Goal: Information Seeking & Learning: Learn about a topic

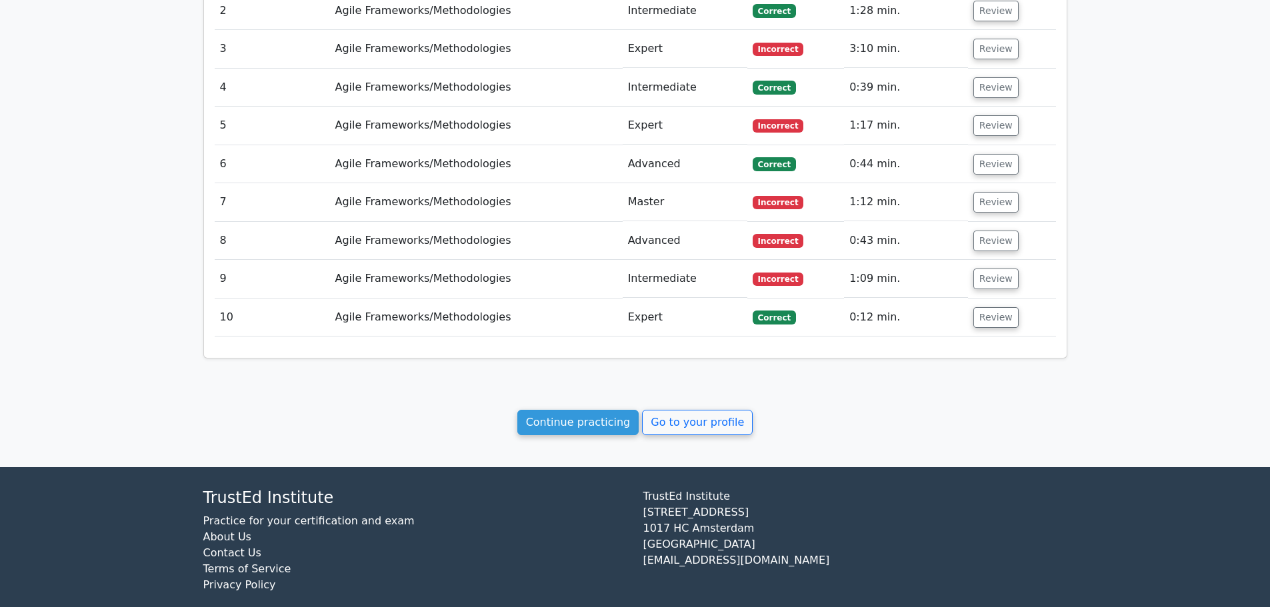
scroll to position [1229, 0]
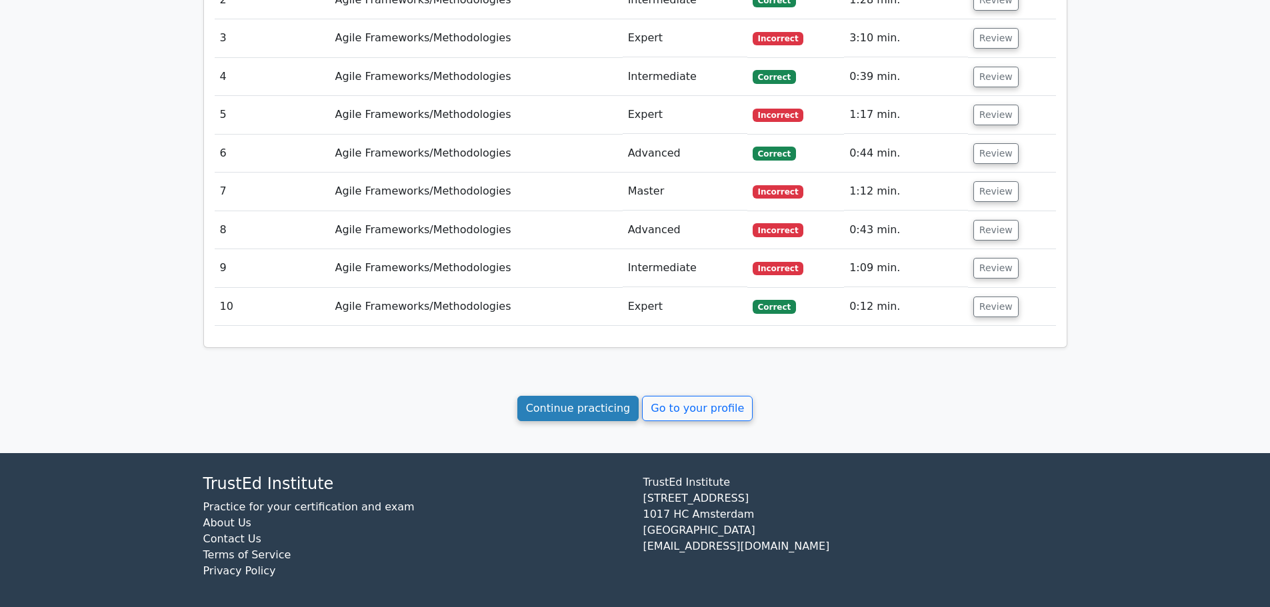
click at [569, 404] on link "Continue practicing" at bounding box center [578, 408] width 122 height 25
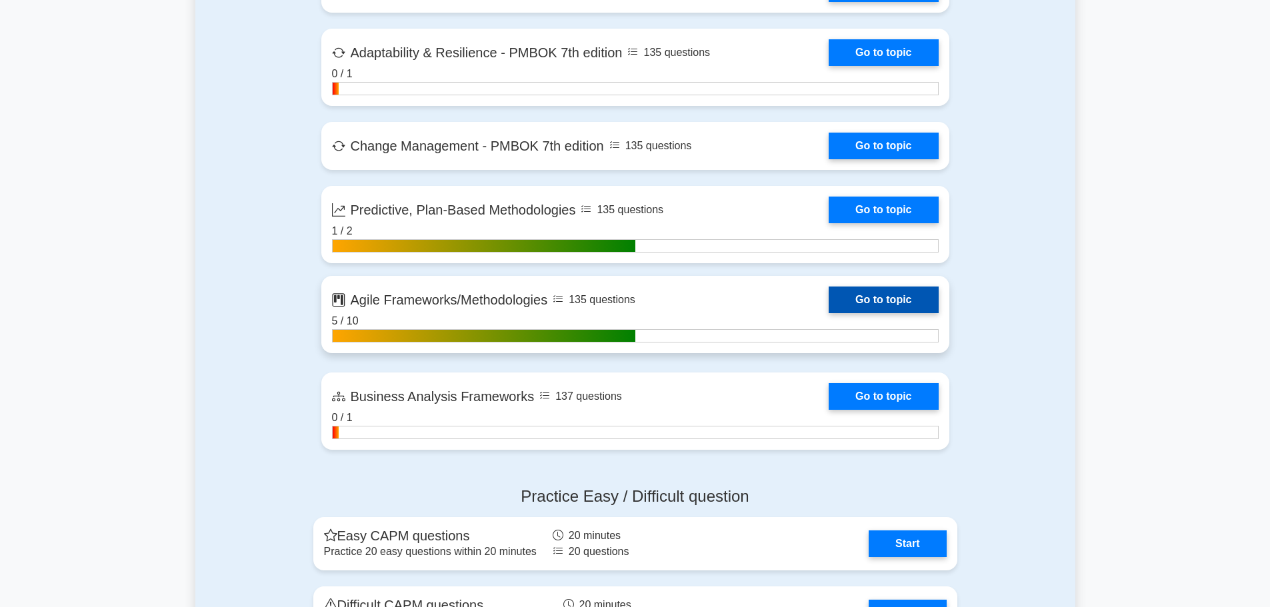
scroll to position [2998, 0]
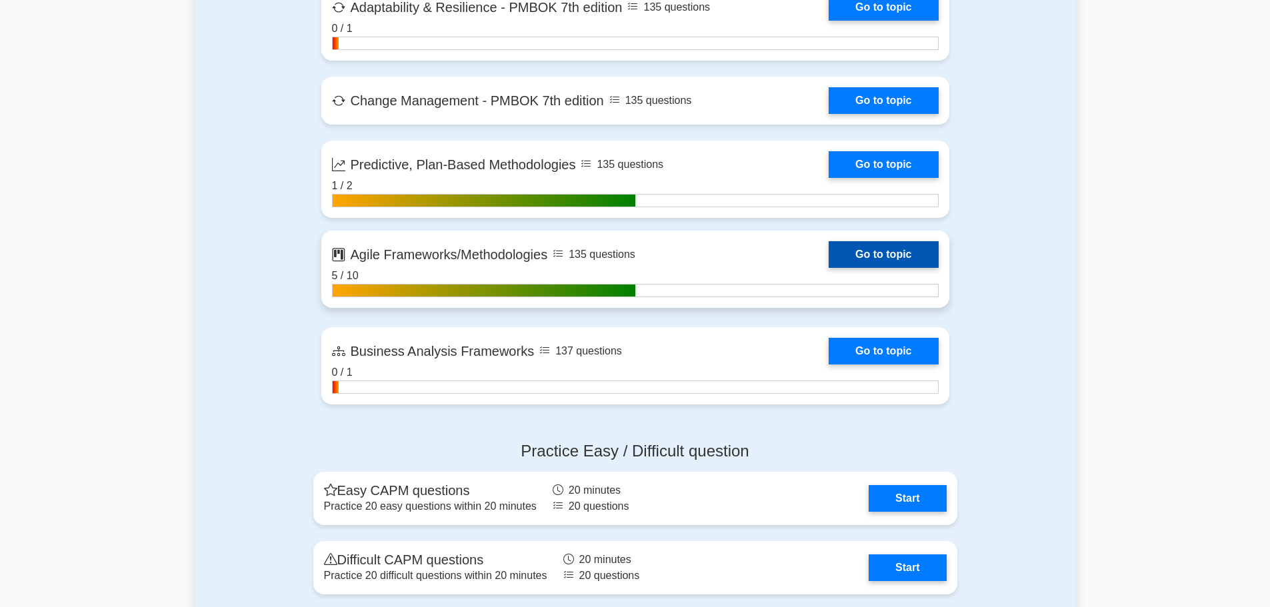
click at [858, 260] on link "Go to topic" at bounding box center [883, 254] width 109 height 27
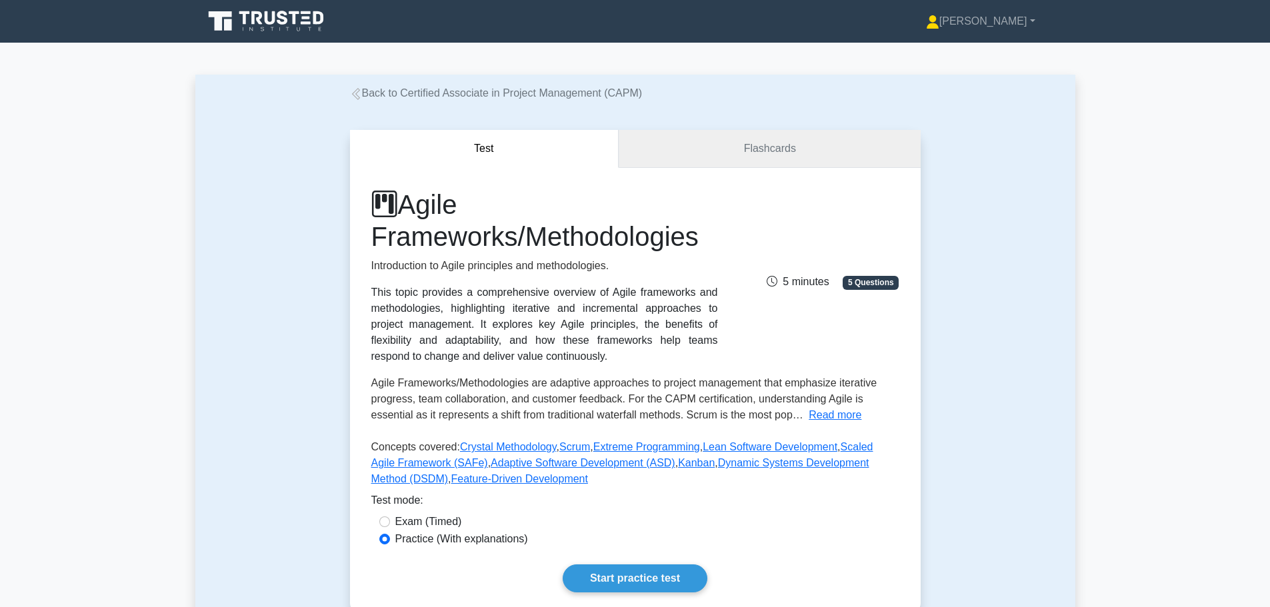
click at [740, 134] on link "Flashcards" at bounding box center [769, 149] width 301 height 38
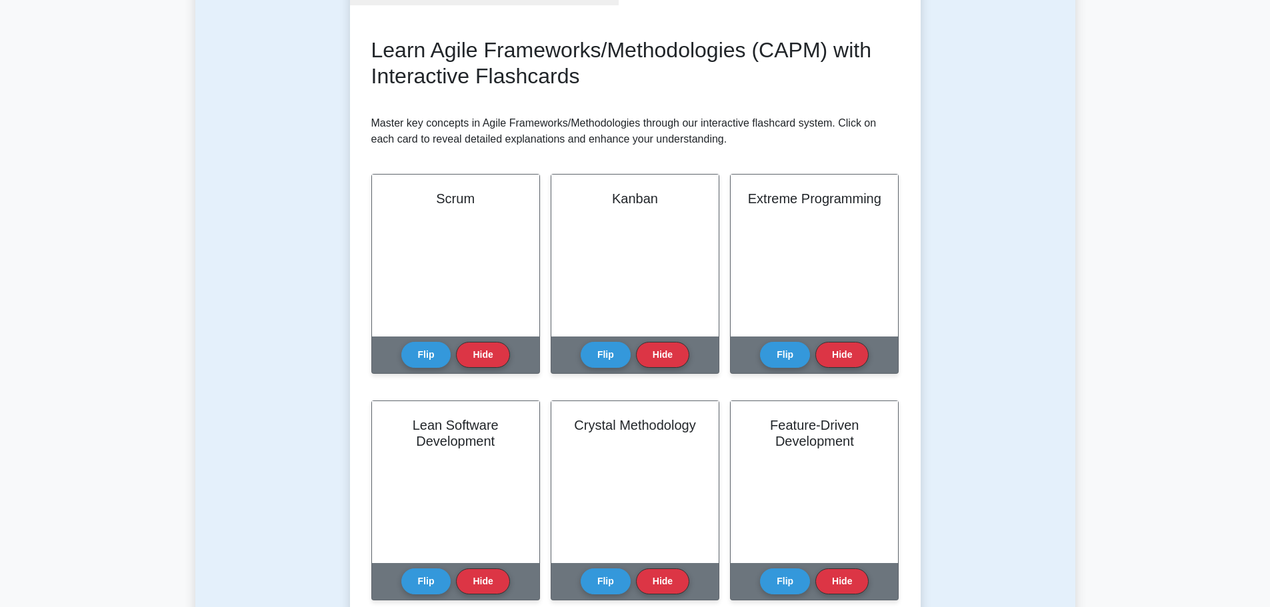
scroll to position [200, 0]
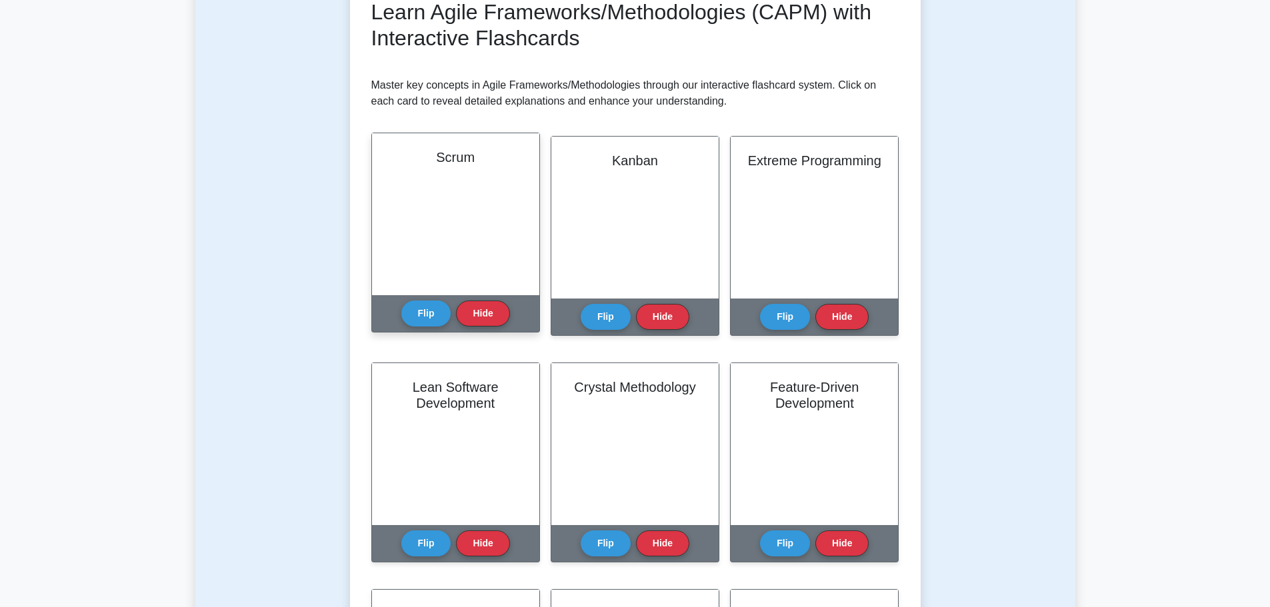
drag, startPoint x: 439, startPoint y: 311, endPoint x: 475, endPoint y: 285, distance: 44.4
click at [437, 311] on button "Flip" at bounding box center [426, 314] width 50 height 26
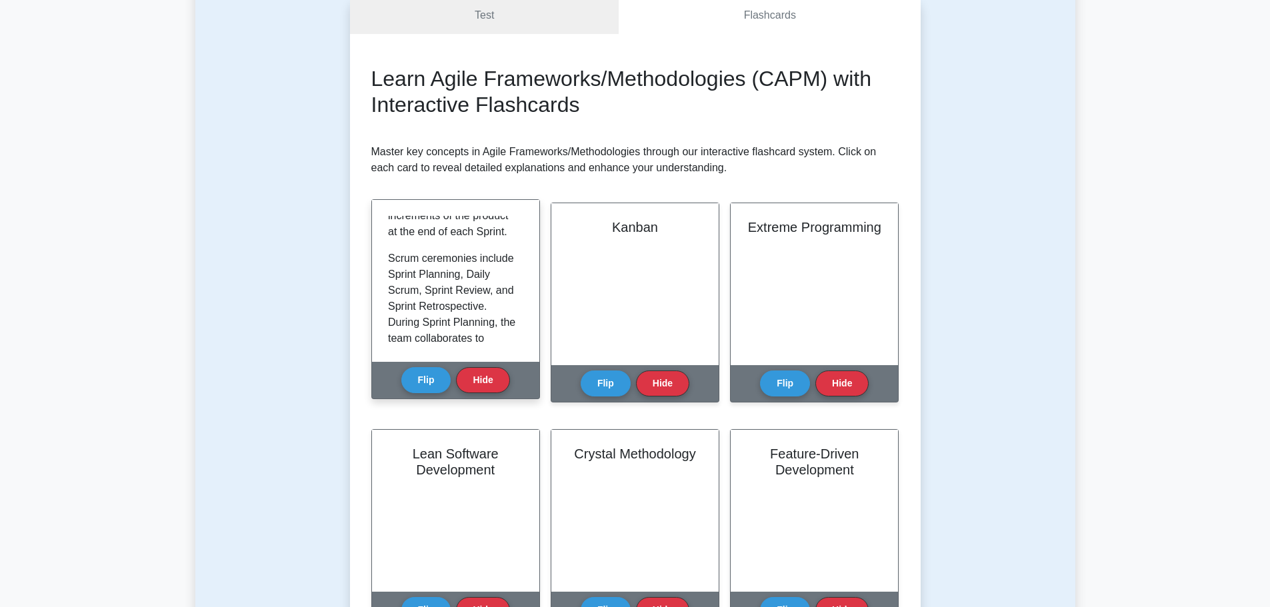
scroll to position [667, 0]
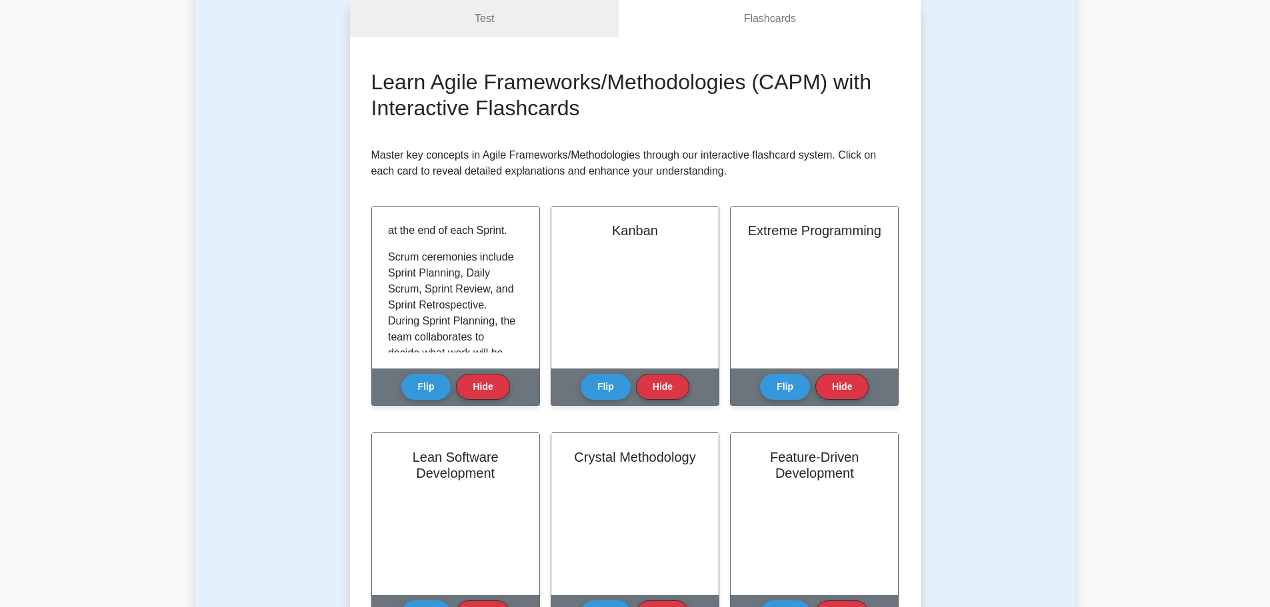
drag, startPoint x: 285, startPoint y: 91, endPoint x: 254, endPoint y: 93, distance: 31.4
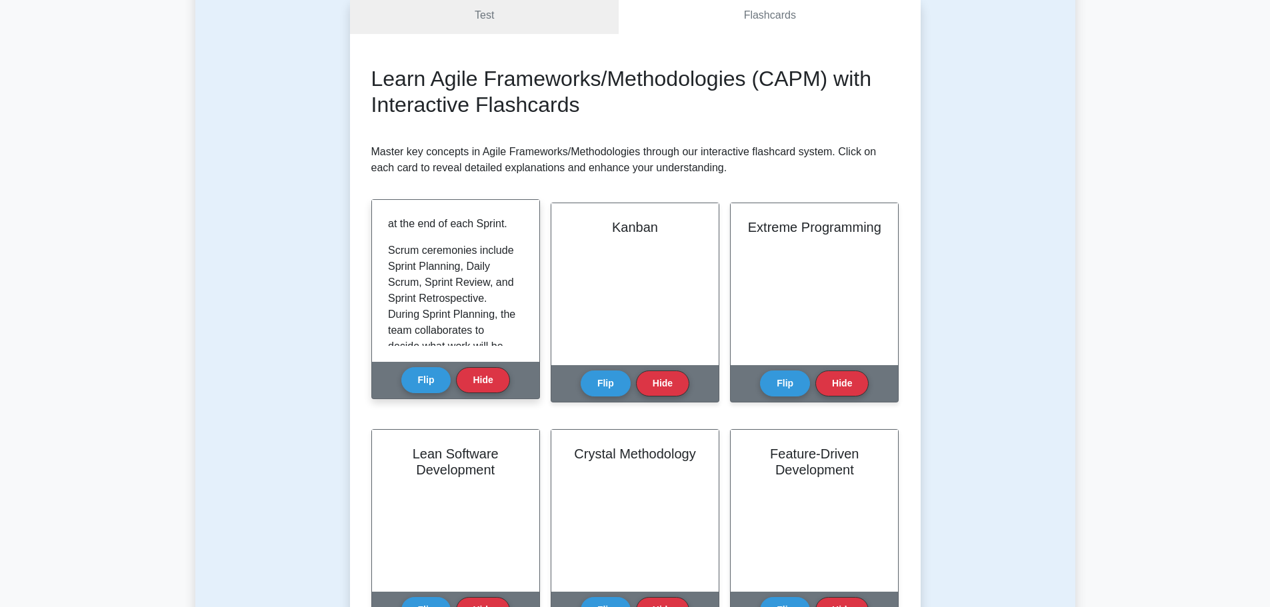
scroll to position [689, 0]
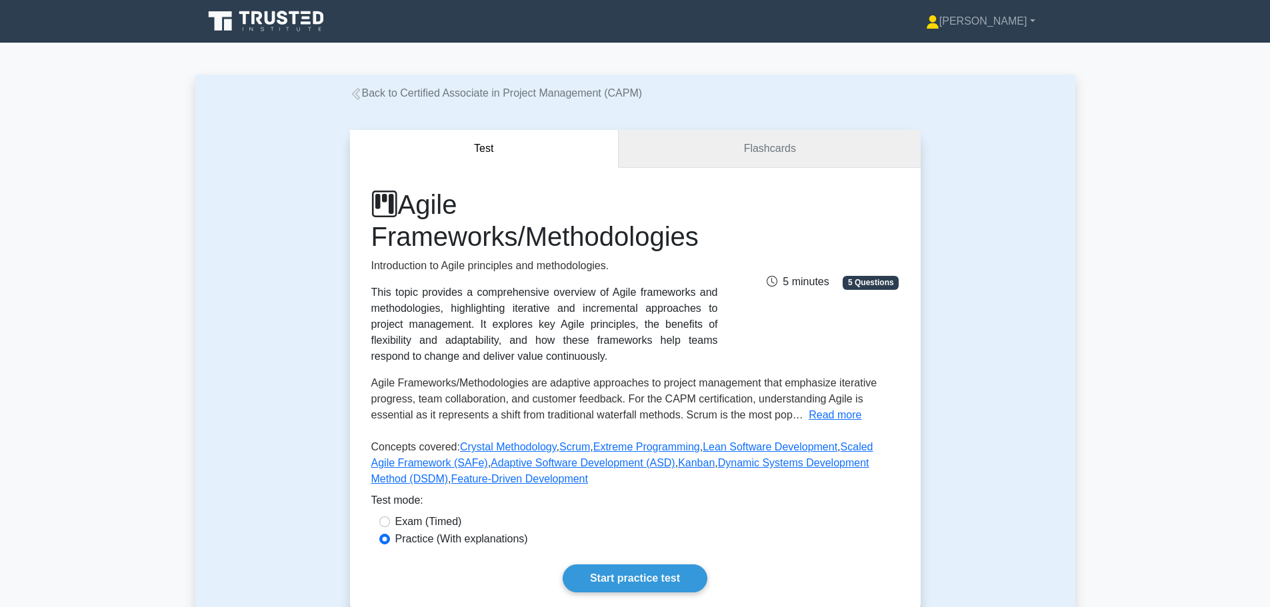
click at [742, 157] on link "Flashcards" at bounding box center [769, 149] width 301 height 38
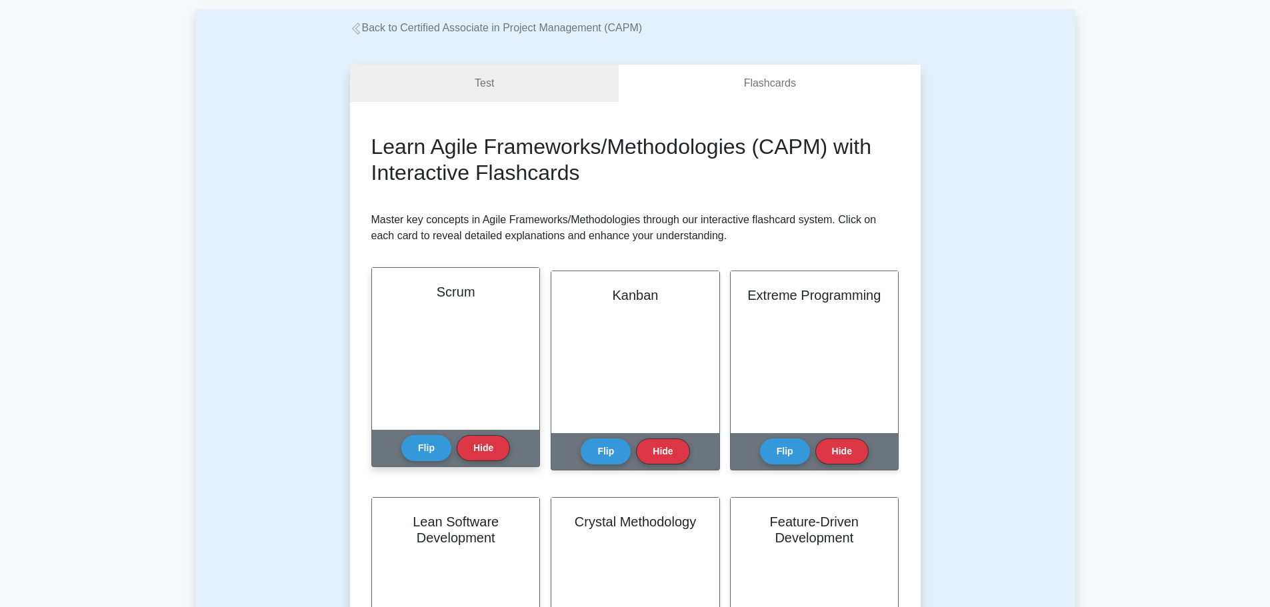
scroll to position [67, 0]
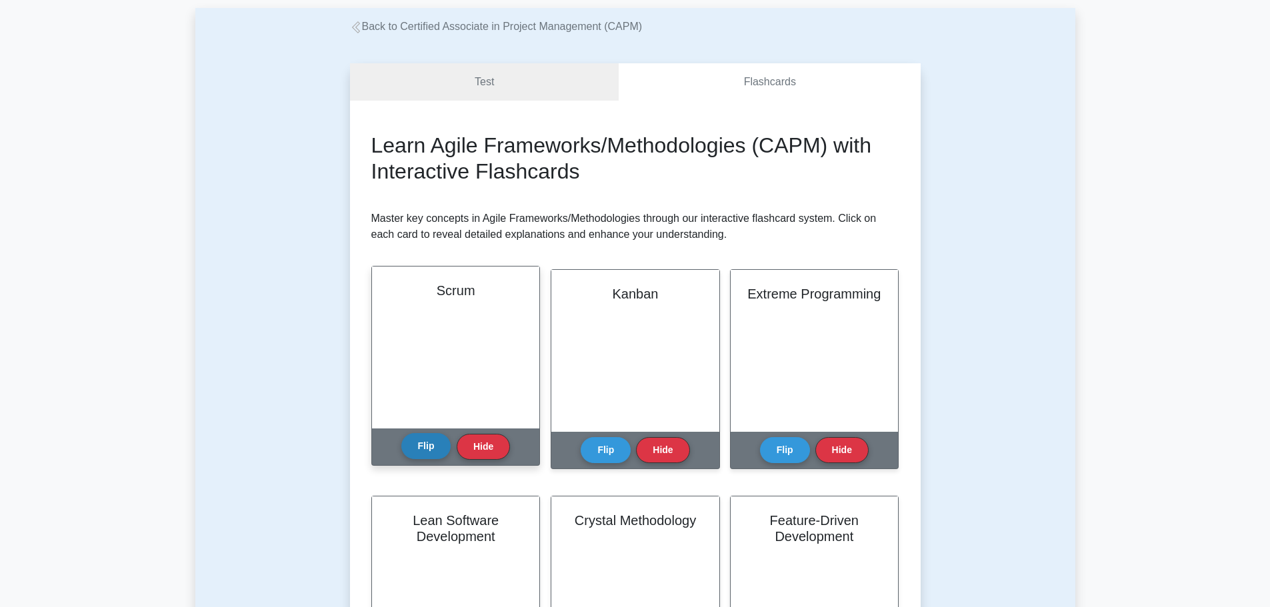
click at [430, 441] on button "Flip" at bounding box center [426, 446] width 50 height 26
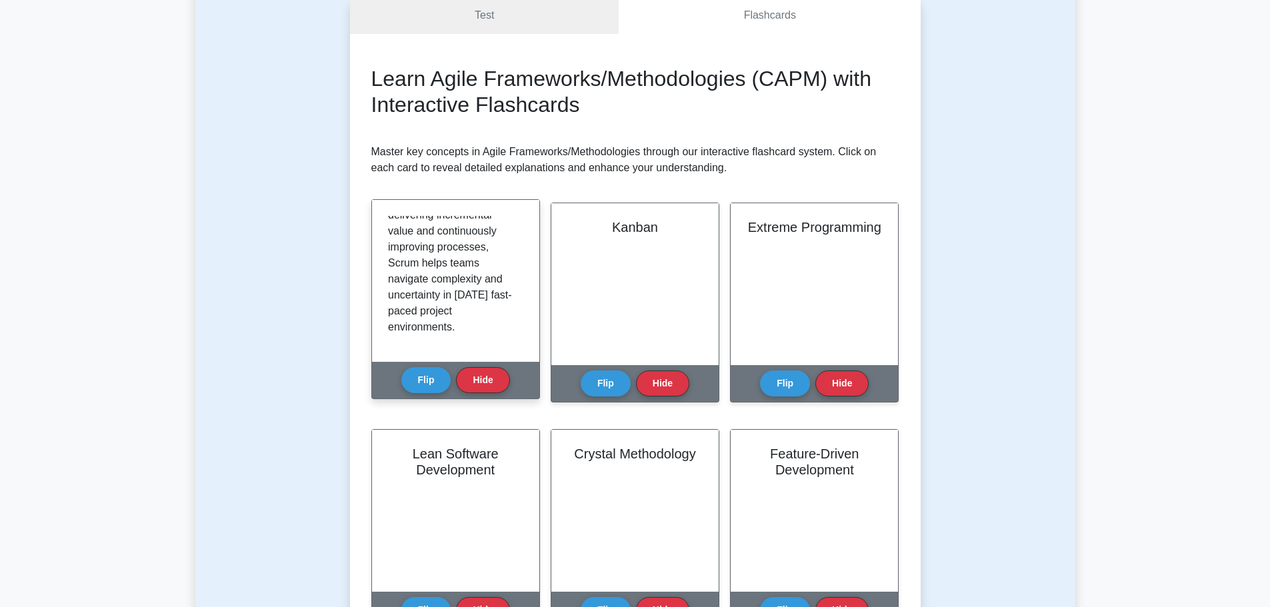
scroll to position [1289, 0]
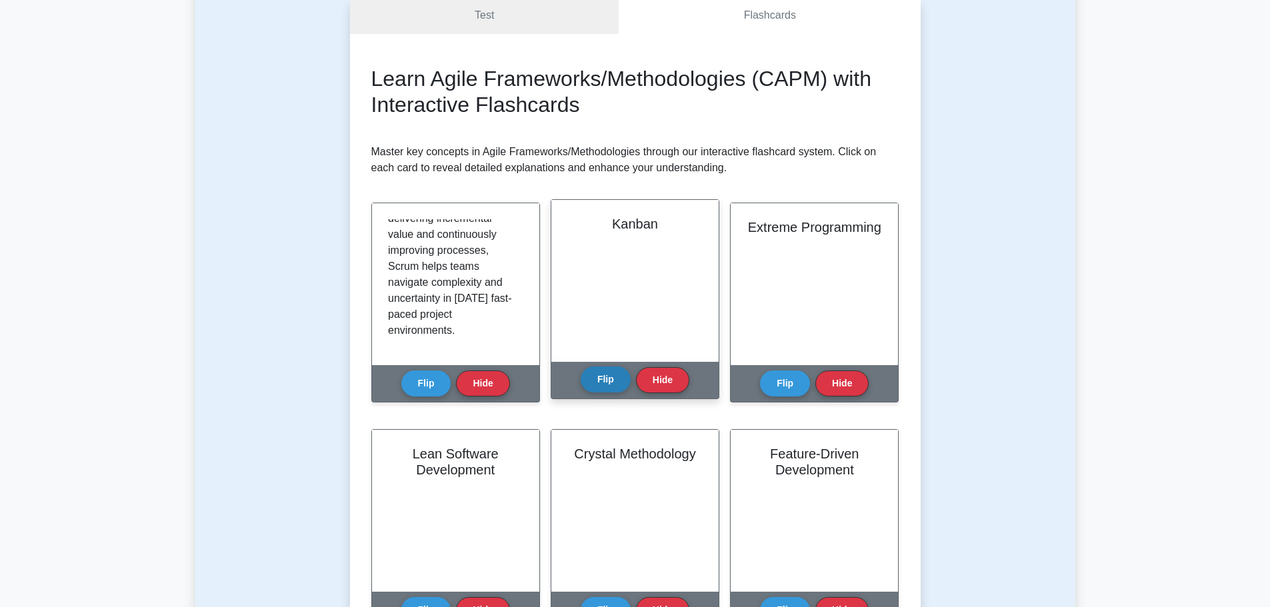
click at [606, 384] on button "Flip" at bounding box center [606, 380] width 50 height 26
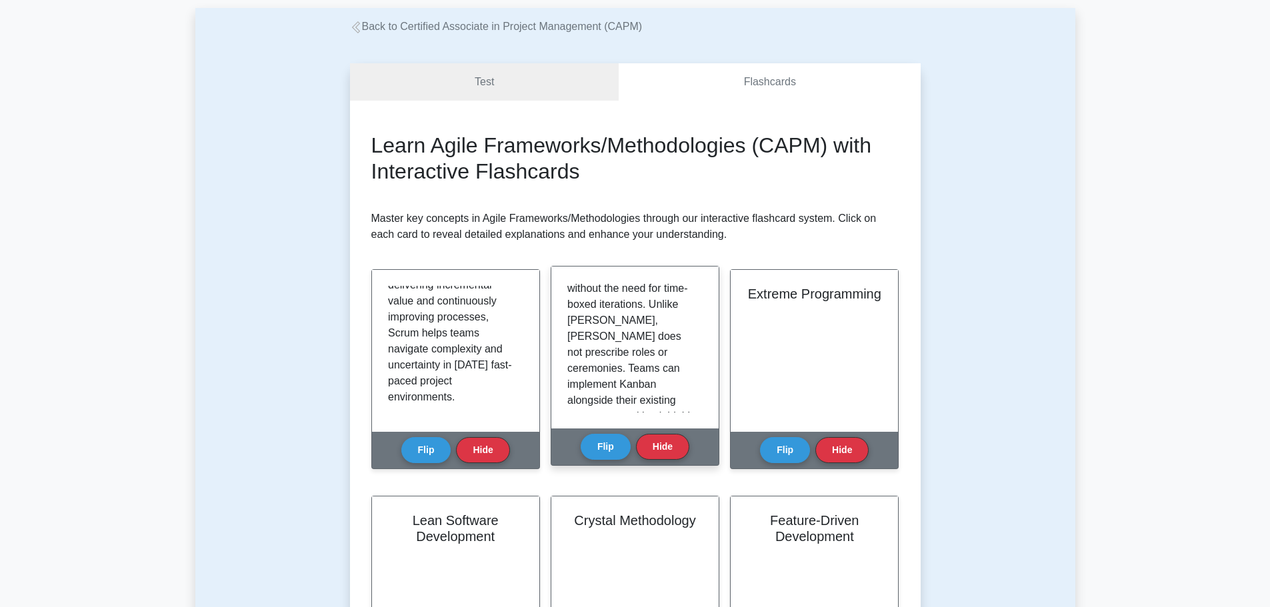
scroll to position [734, 0]
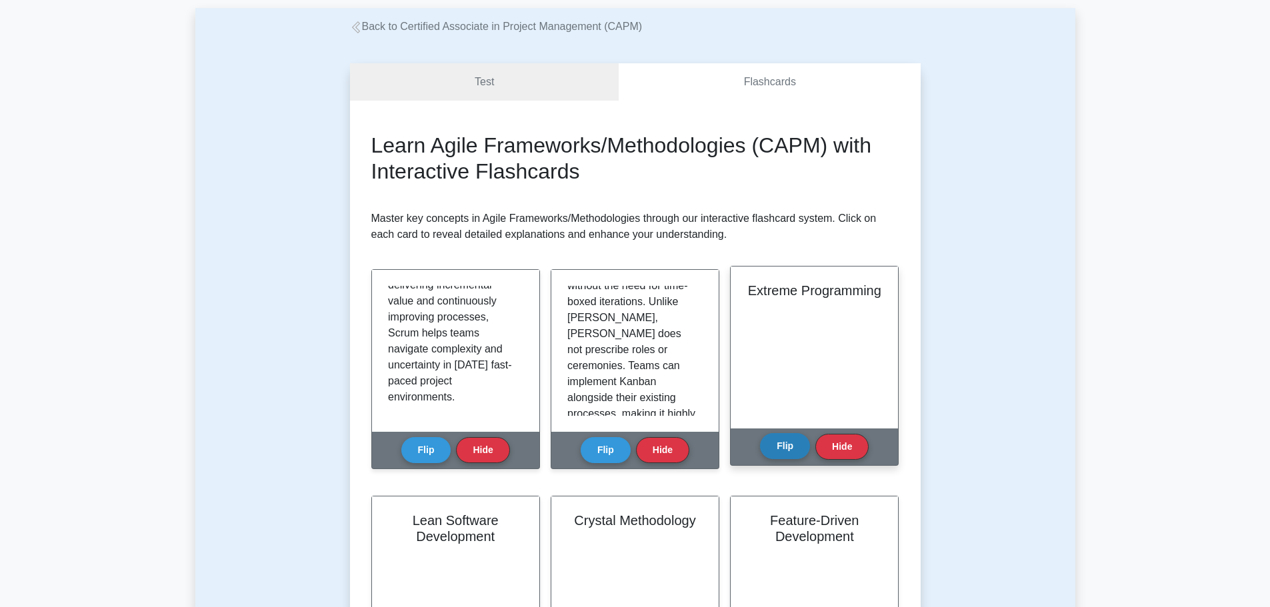
click at [796, 449] on button "Flip" at bounding box center [785, 446] width 50 height 26
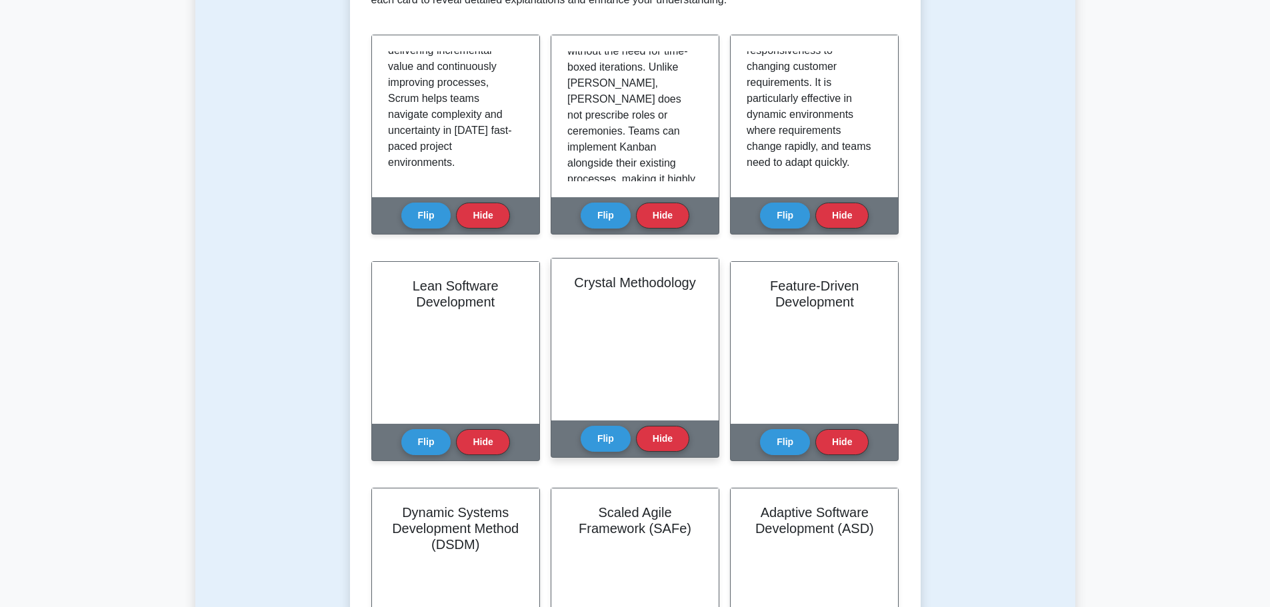
scroll to position [333, 0]
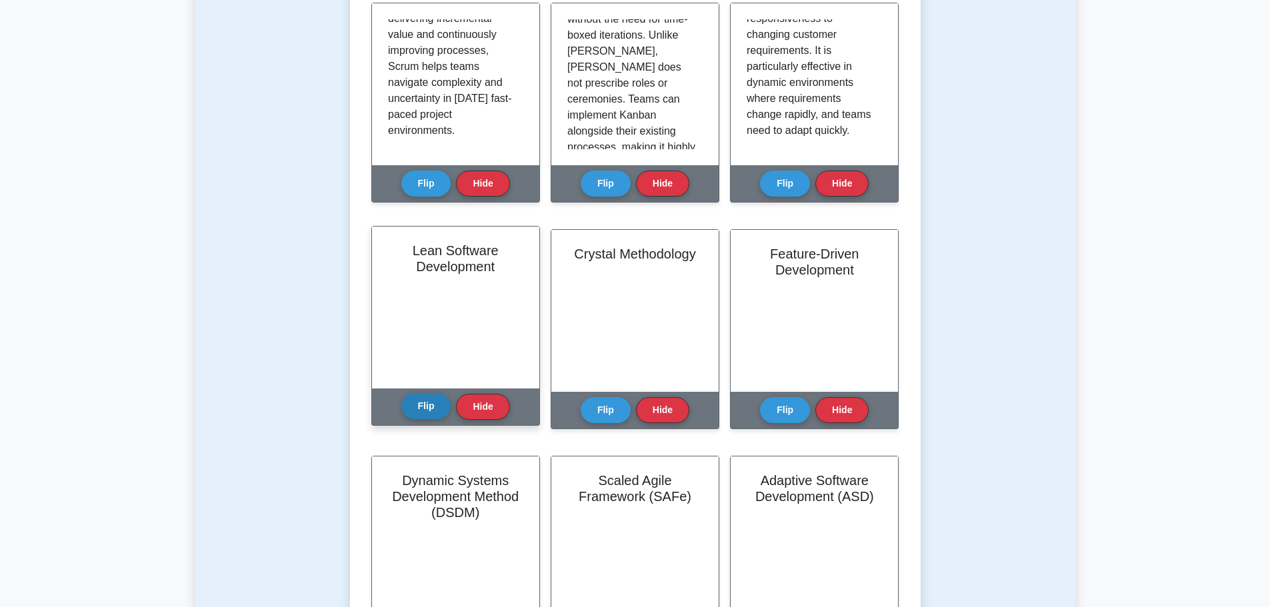
click at [433, 403] on button "Flip" at bounding box center [426, 406] width 50 height 26
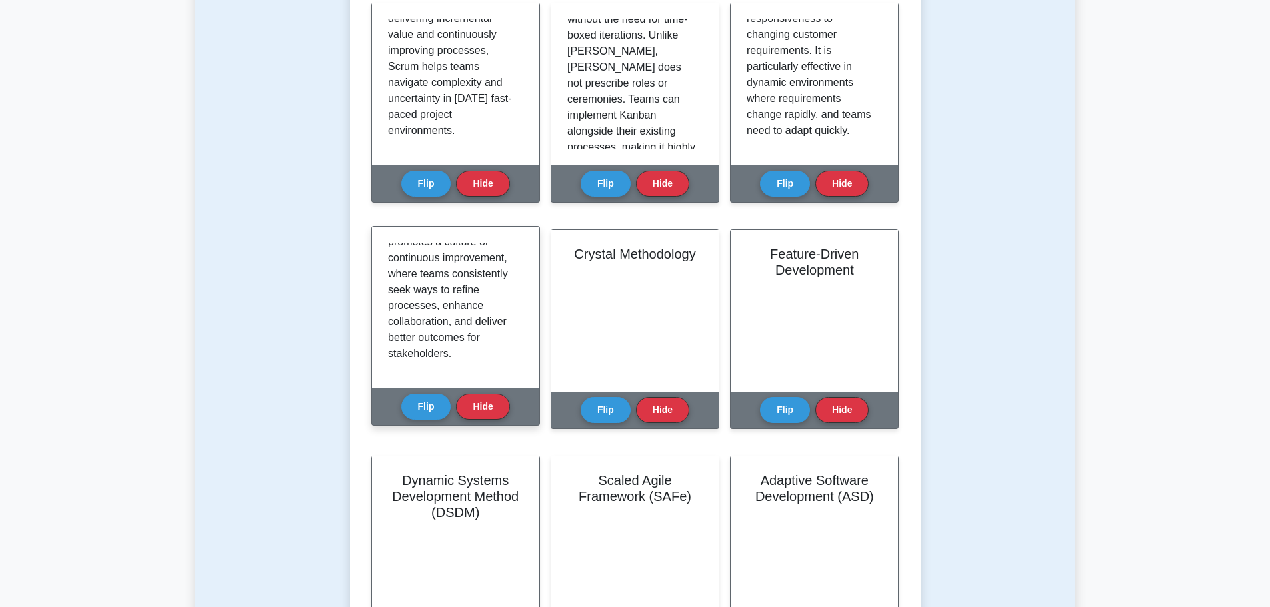
scroll to position [1684, 0]
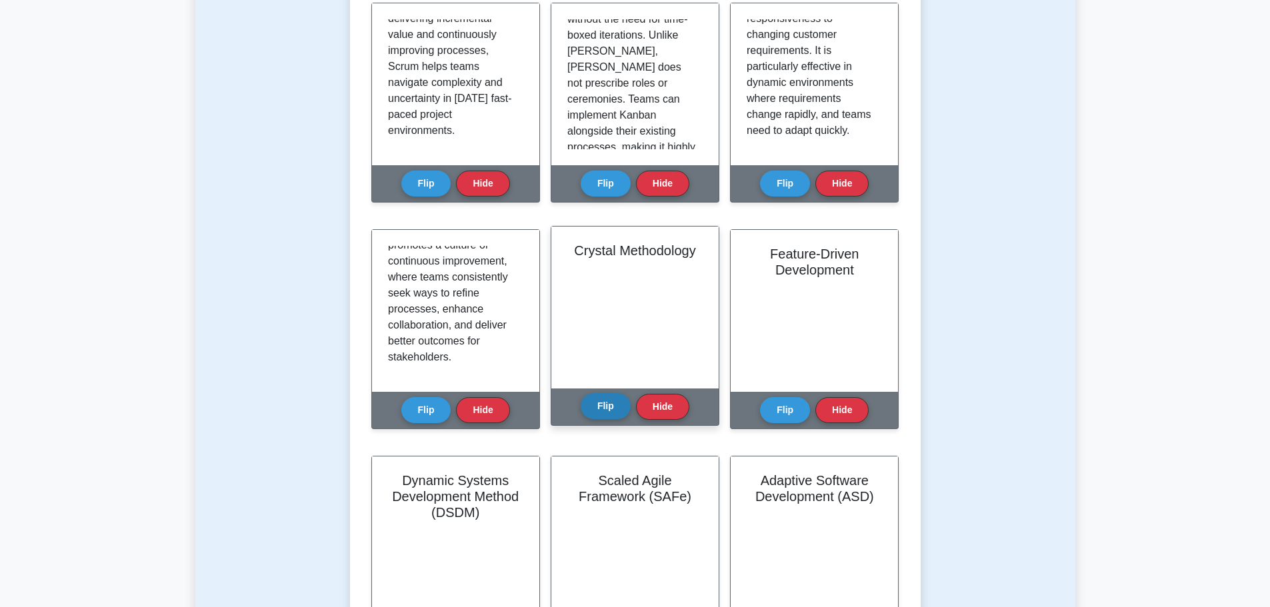
click at [610, 405] on button "Flip" at bounding box center [606, 406] width 50 height 26
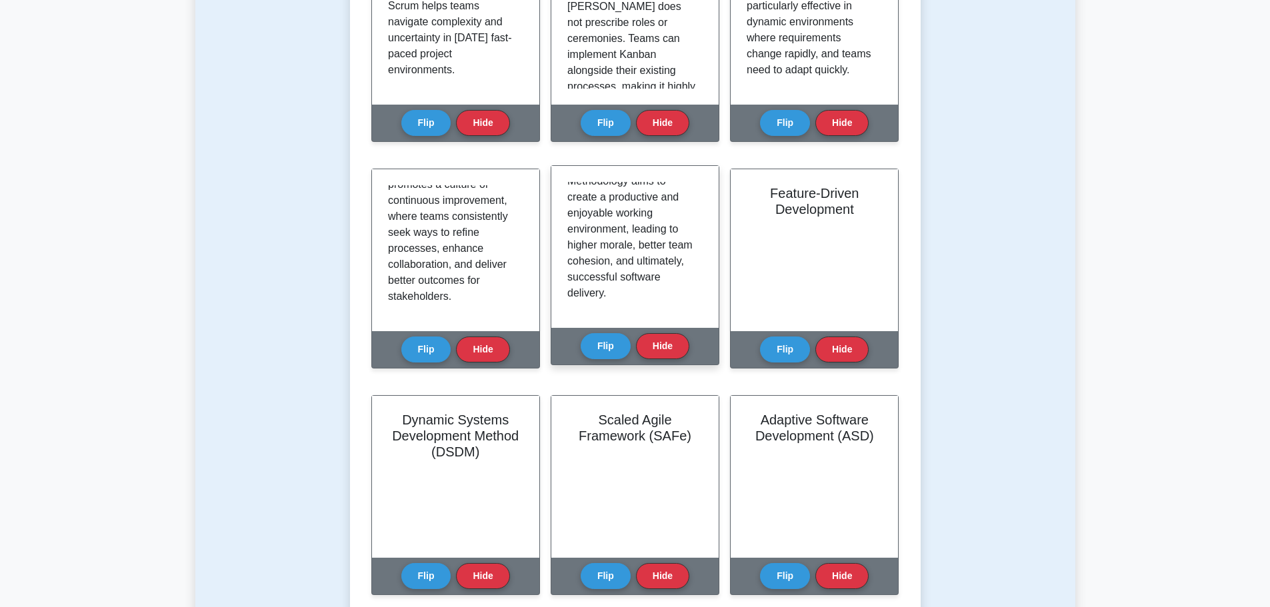
scroll to position [400, 0]
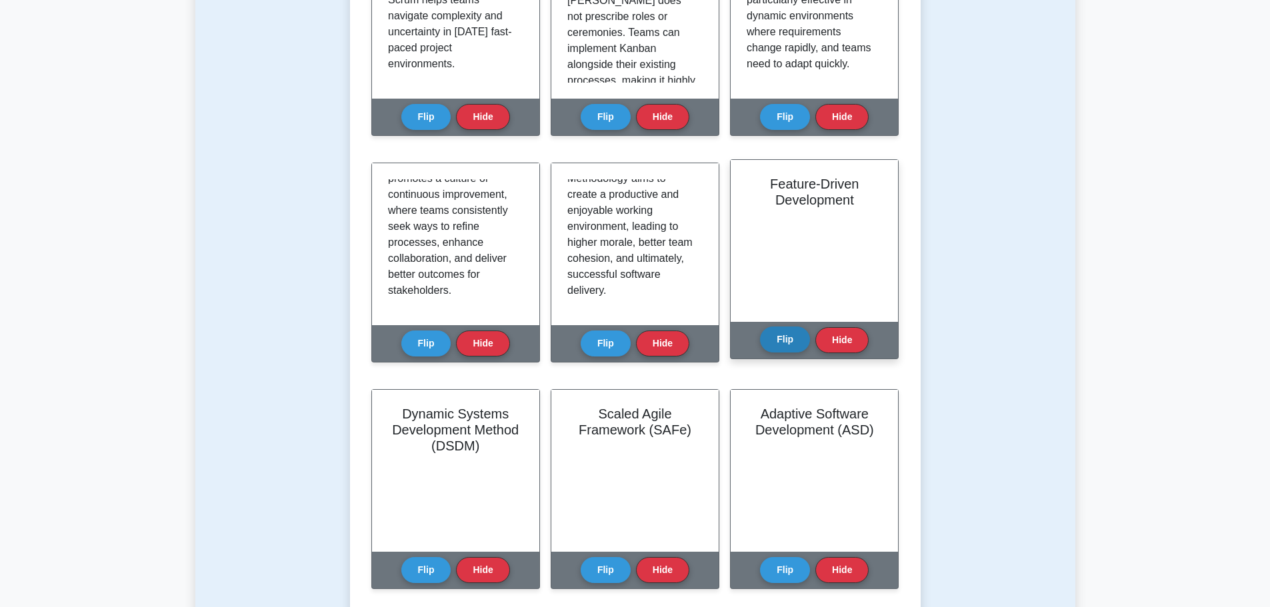
click at [777, 340] on button "Flip" at bounding box center [785, 340] width 50 height 26
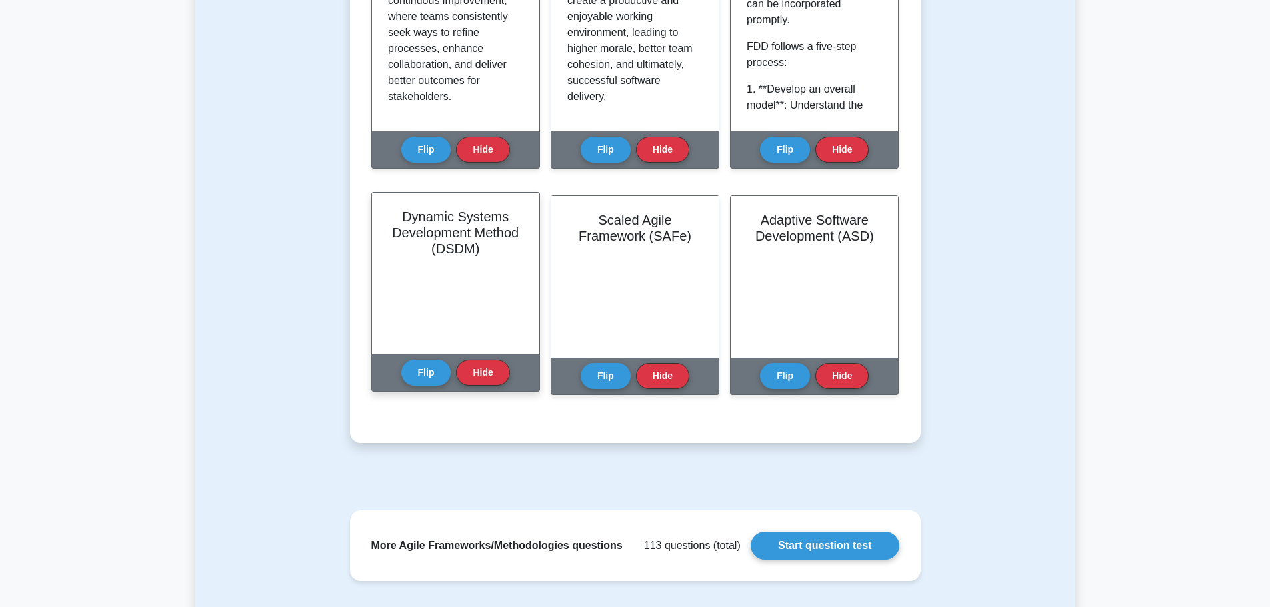
scroll to position [600, 0]
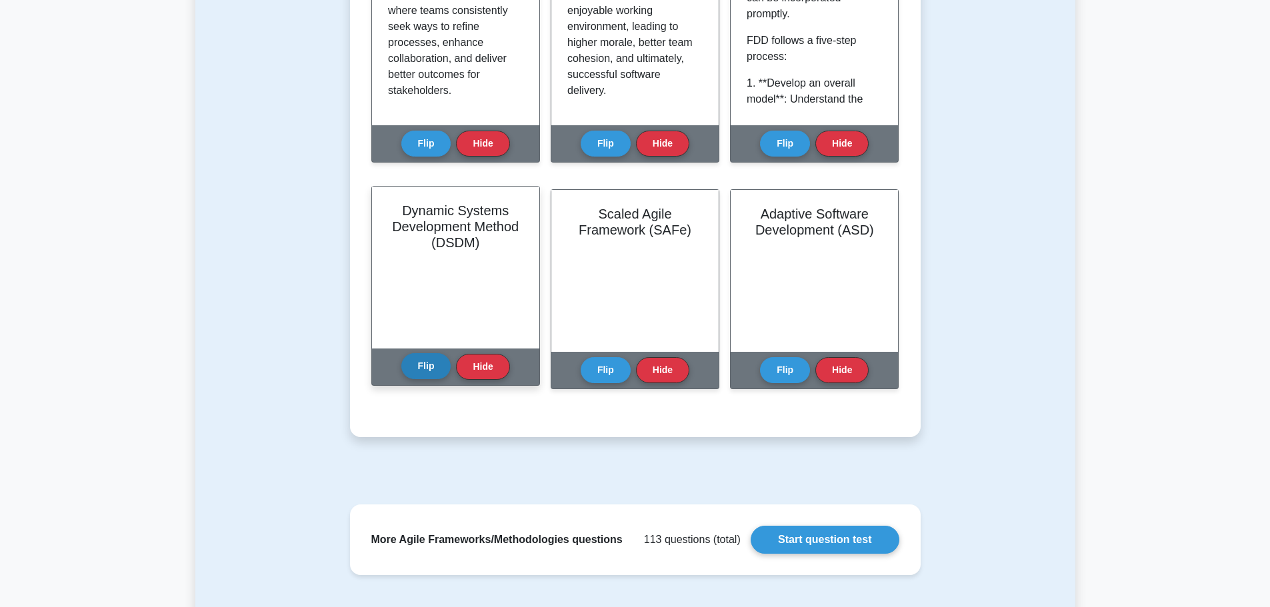
click at [425, 367] on button "Flip" at bounding box center [426, 366] width 50 height 26
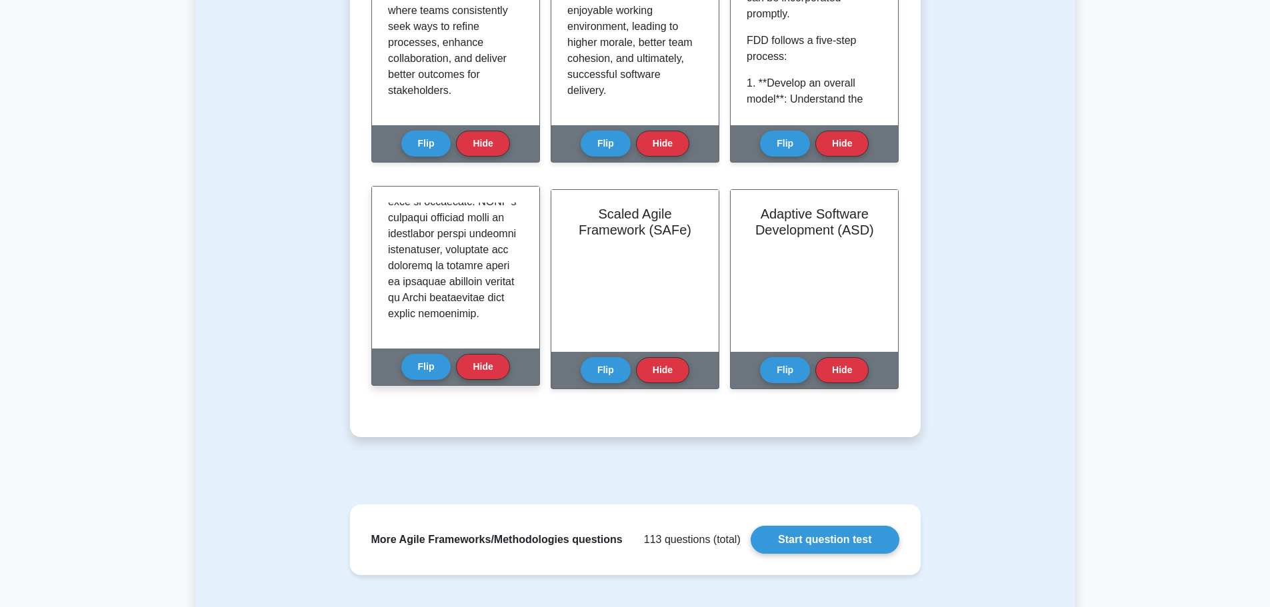
scroll to position [1561, 0]
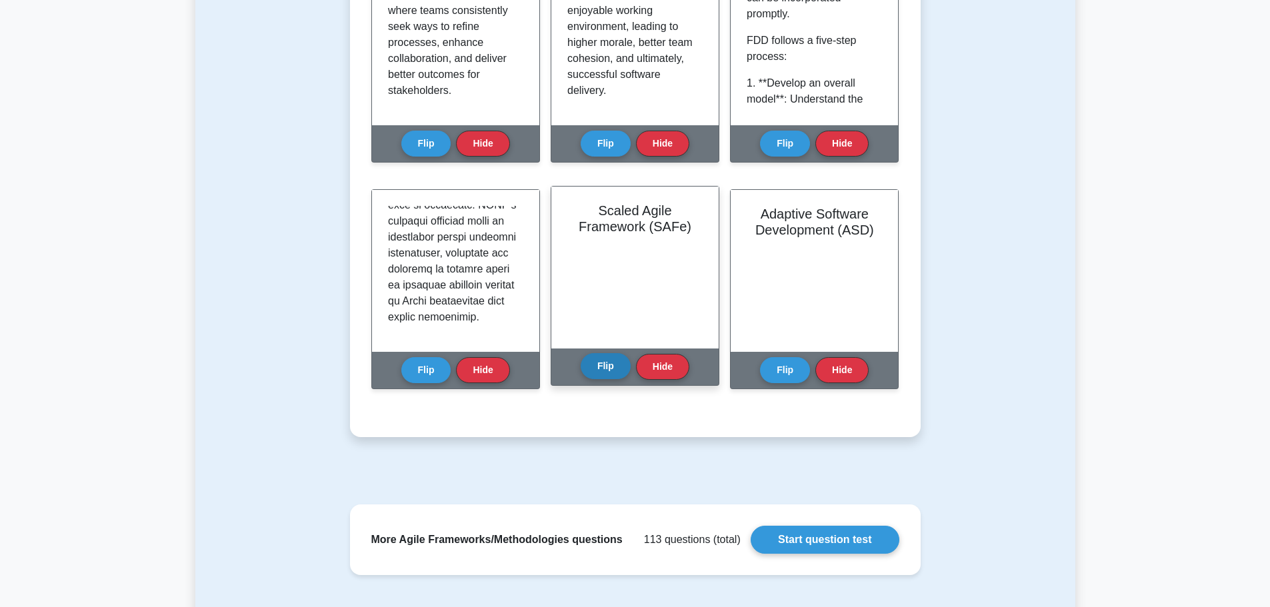
click at [620, 365] on button "Flip" at bounding box center [606, 366] width 50 height 26
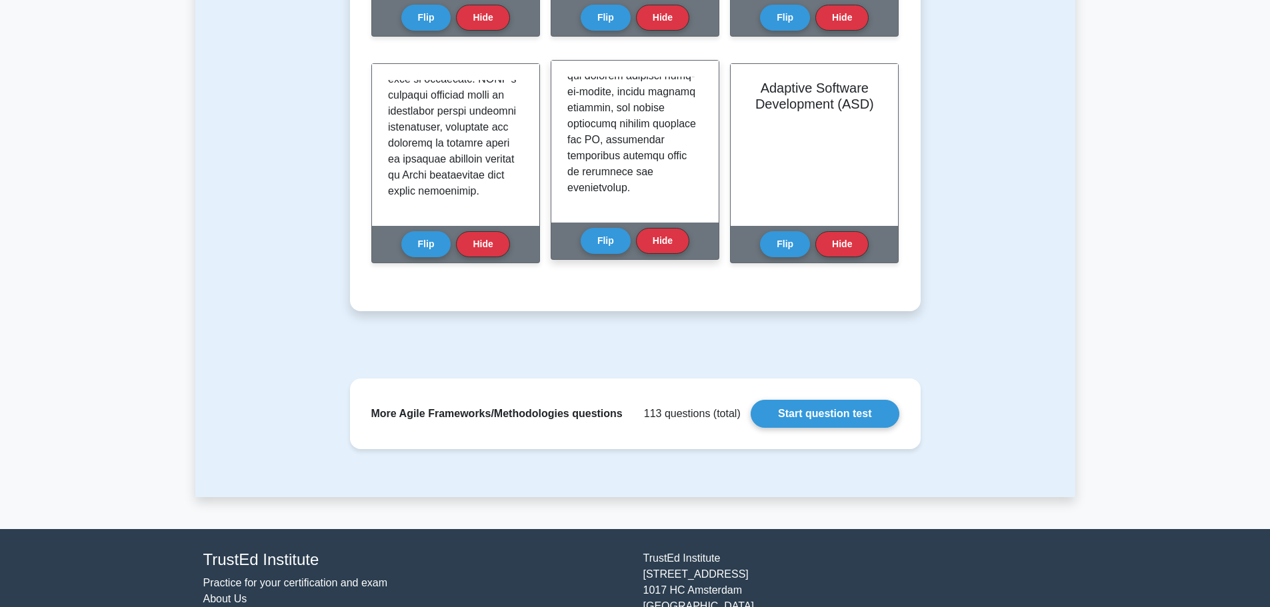
scroll to position [734, 0]
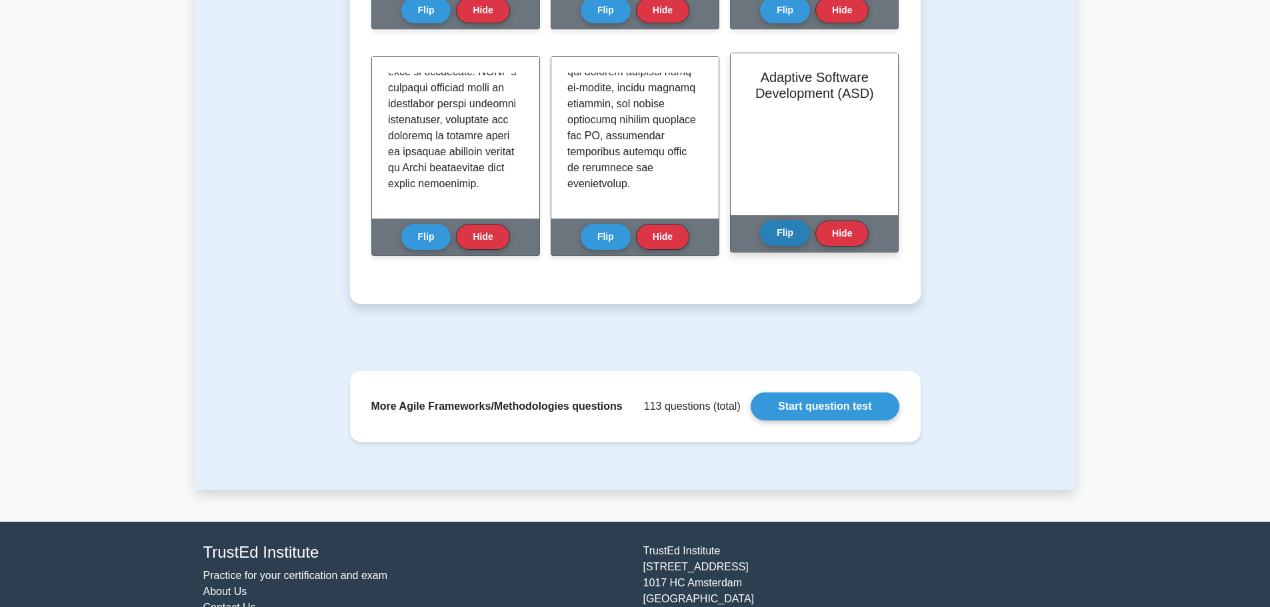
click at [765, 241] on button "Flip" at bounding box center [785, 233] width 50 height 26
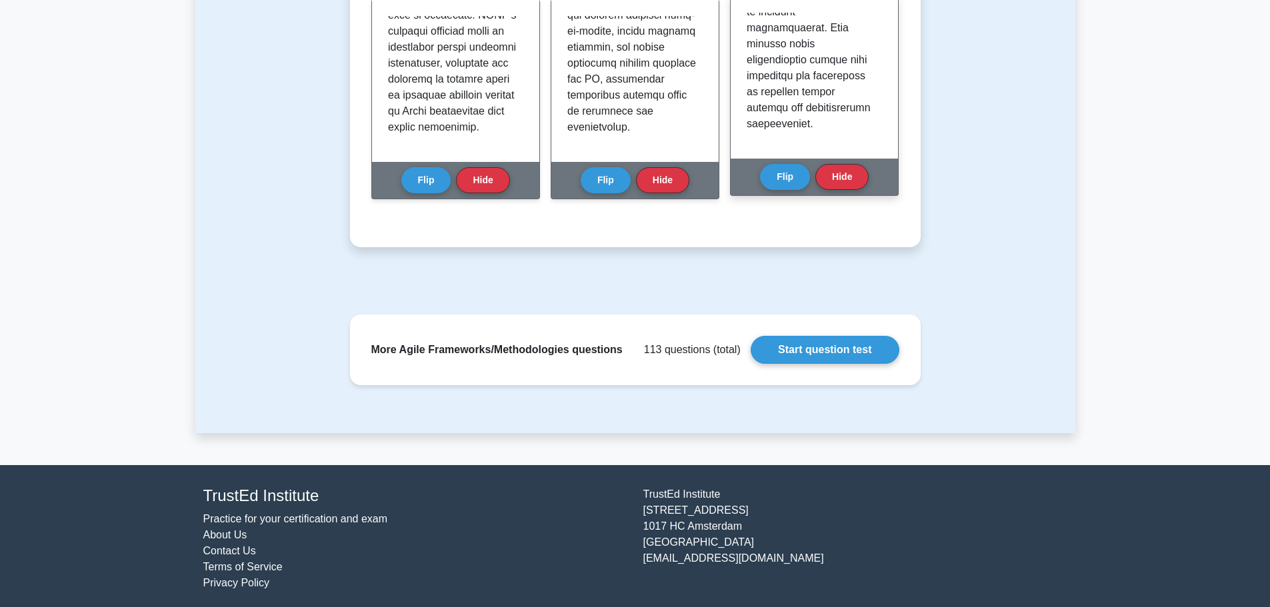
scroll to position [796, 0]
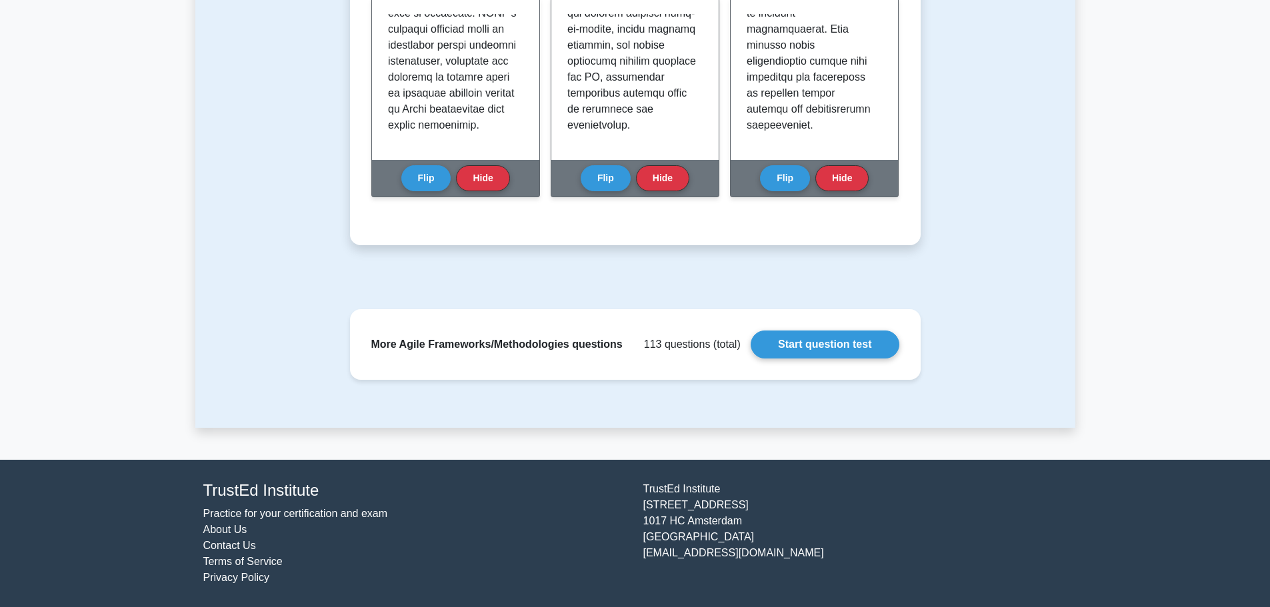
click at [632, 379] on div "More Agile Frameworks/Methodologies questions 113 questions (total) Start quest…" at bounding box center [635, 344] width 571 height 71
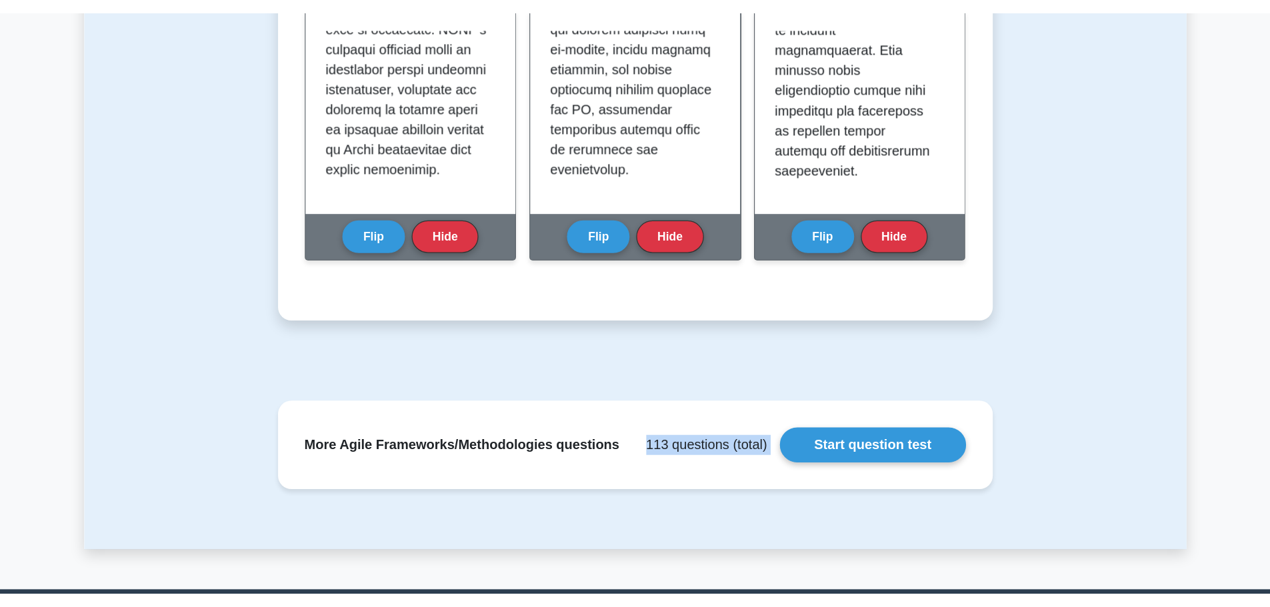
scroll to position [1784, 0]
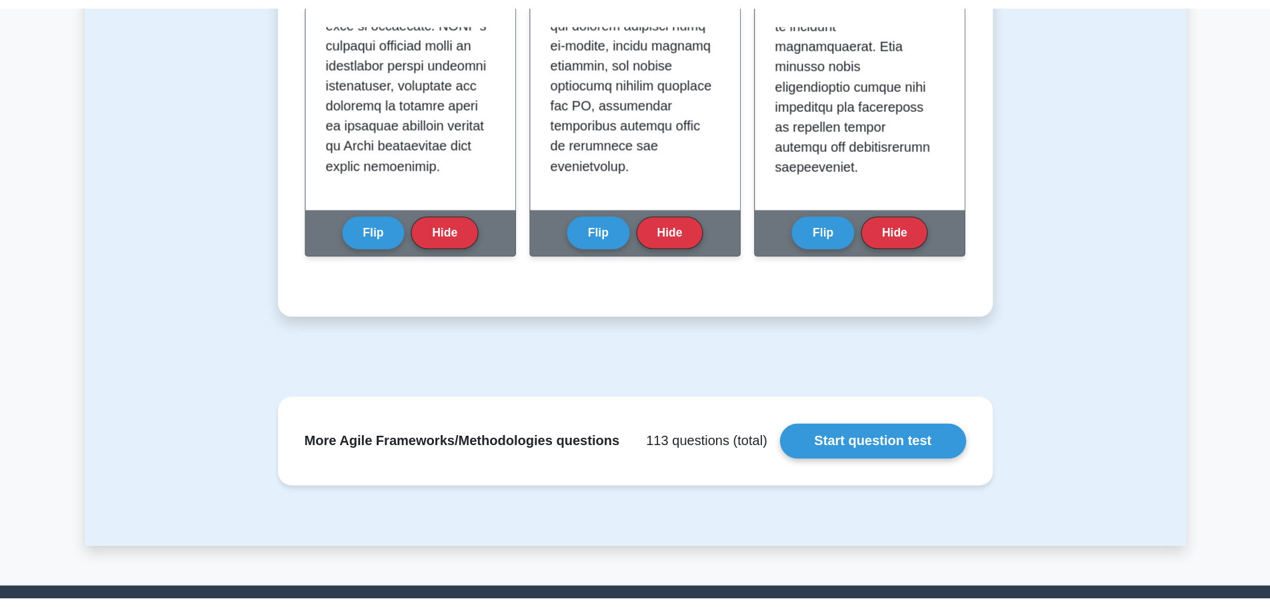
scroll to position [0, 0]
